Goal: Task Accomplishment & Management: Complete application form

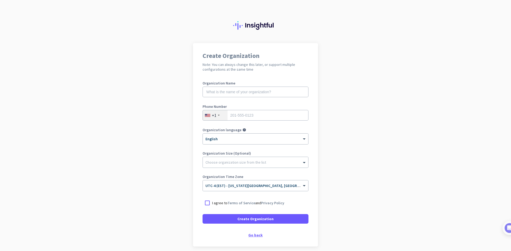
click at [251, 234] on div "Go back" at bounding box center [255, 236] width 106 height 4
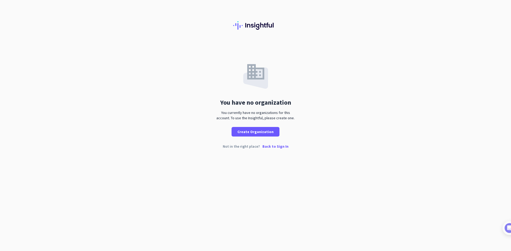
click at [273, 147] on p "Back to Sign In" at bounding box center [275, 147] width 26 height 4
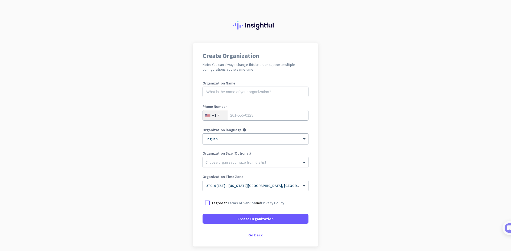
click at [255, 238] on div "Create Organization Note: You can always change this later, or support multiple…" at bounding box center [255, 145] width 125 height 204
click at [253, 237] on div "Go back" at bounding box center [255, 236] width 106 height 4
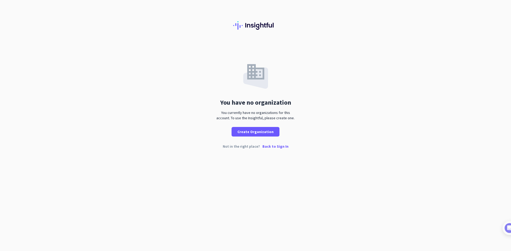
click at [272, 147] on p "Back to Sign In" at bounding box center [275, 147] width 26 height 4
